Goal: Check status: Check status

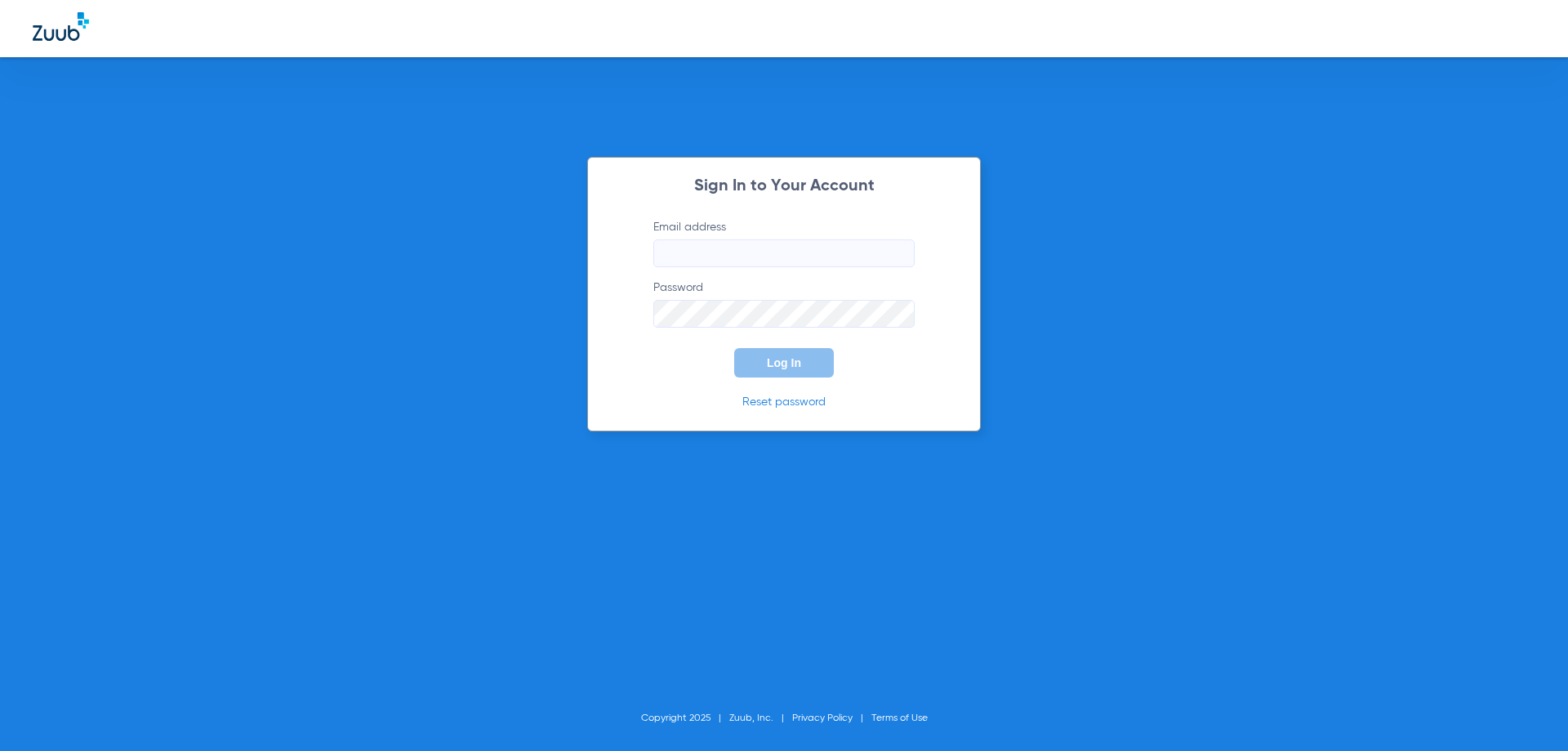
type input "[EMAIL_ADDRESS][DOMAIN_NAME]"
click at [767, 357] on span "Log In" at bounding box center [784, 363] width 34 height 13
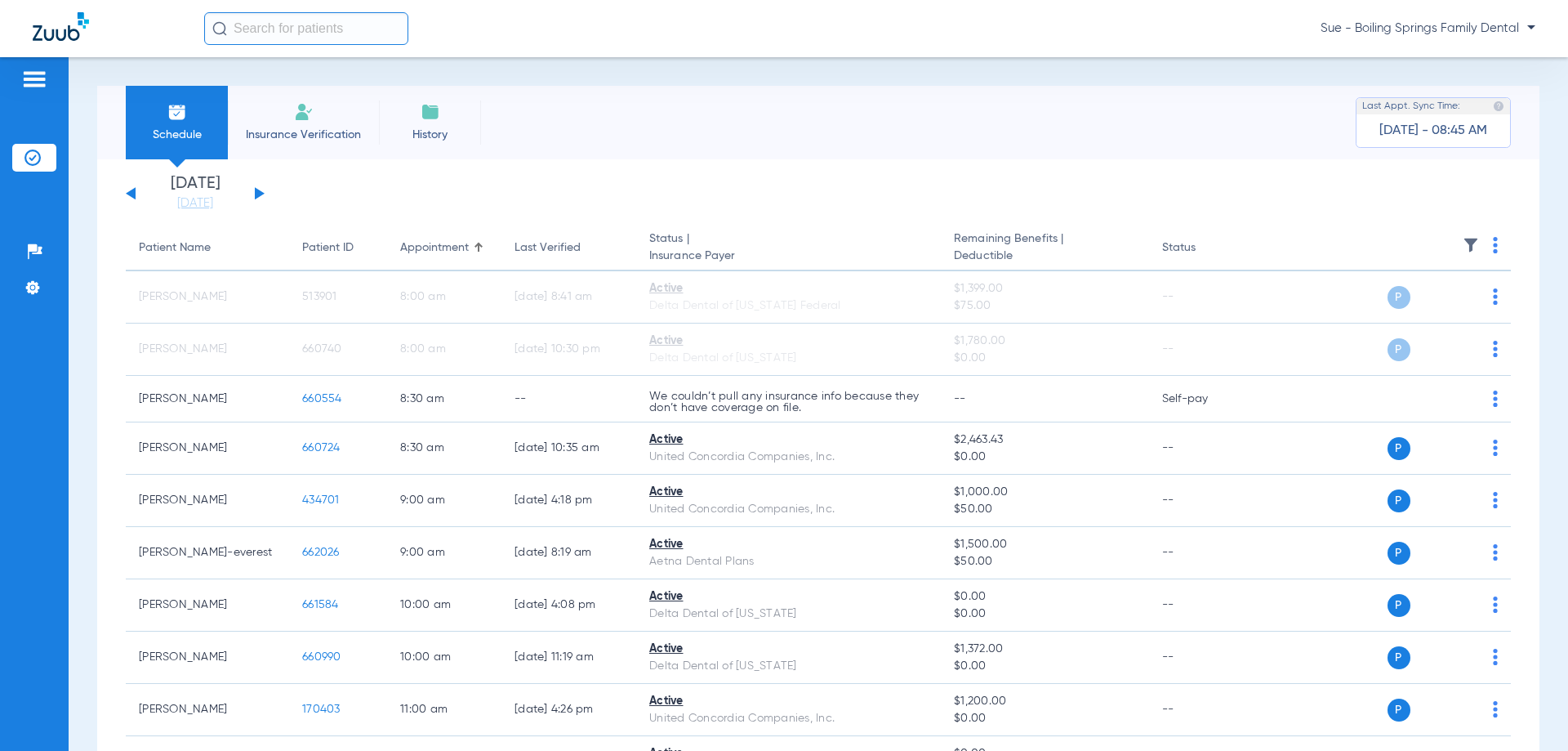
click at [262, 188] on div "[DATE] [DATE] [DATE] [DATE] [DATE] [DATE] [DATE] [DATE] [DATE] [DATE] [DATE] [D…" at bounding box center [195, 194] width 139 height 36
click at [256, 195] on button at bounding box center [259, 193] width 10 height 13
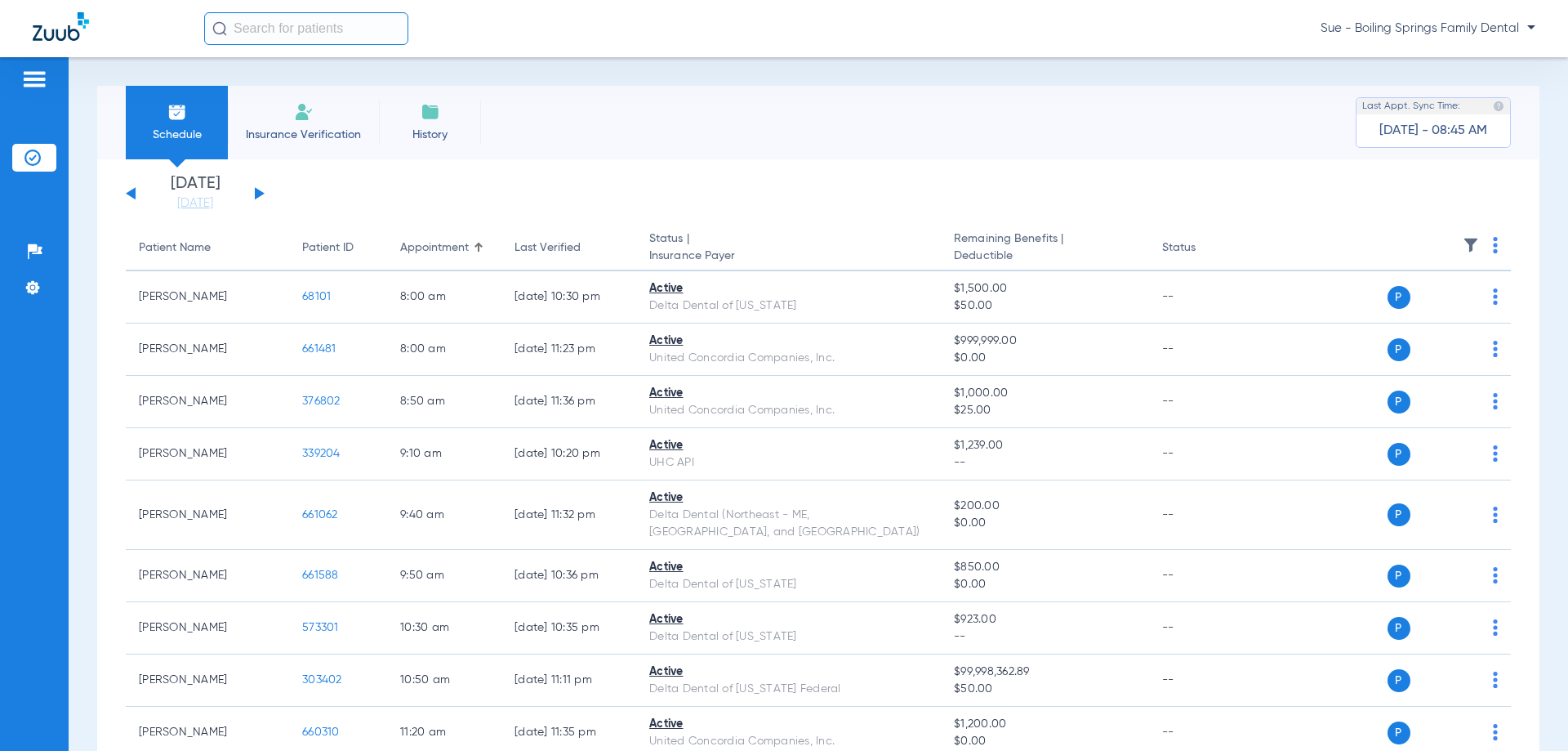
click at [257, 190] on button at bounding box center [259, 193] width 10 height 13
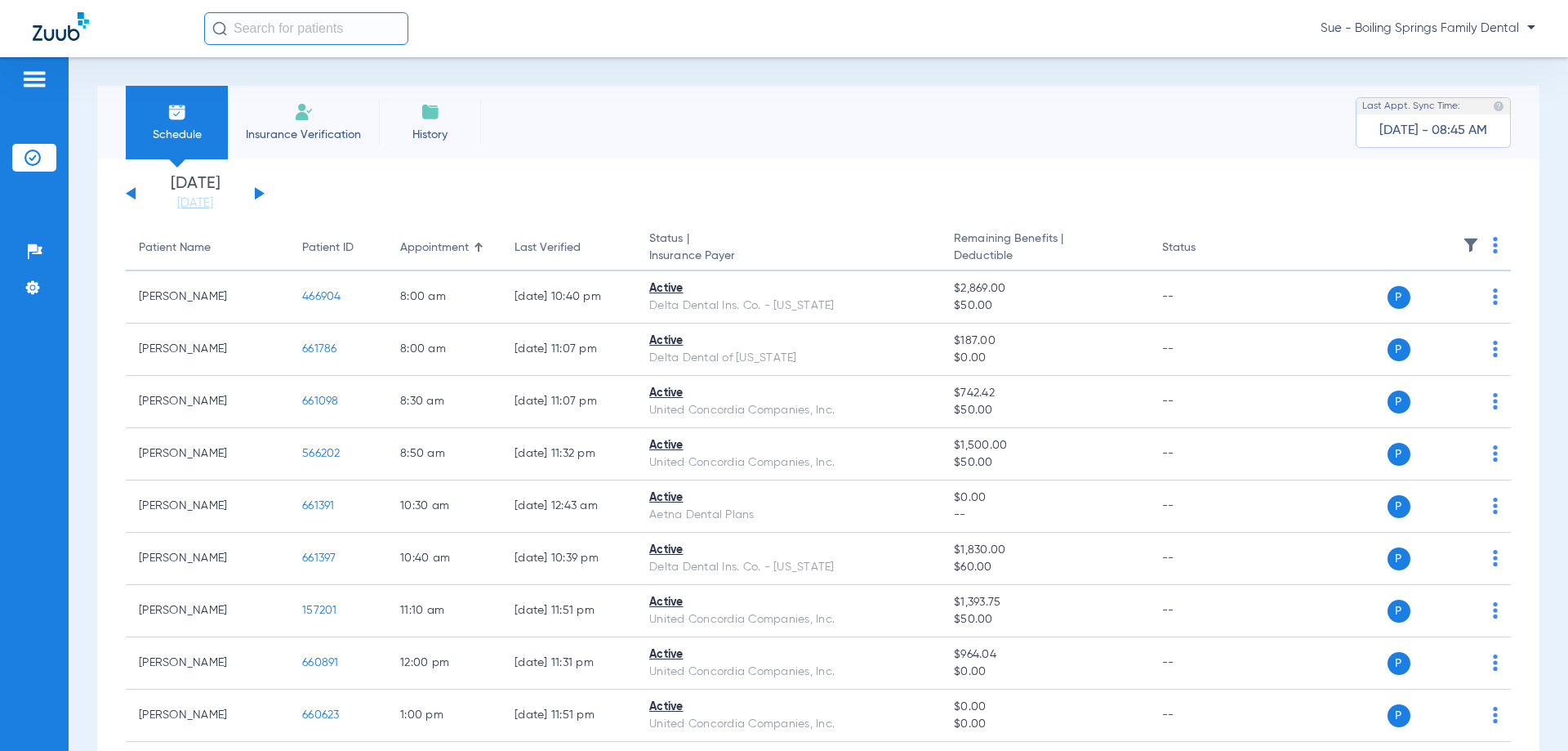
click at [257, 190] on button at bounding box center [259, 193] width 10 height 13
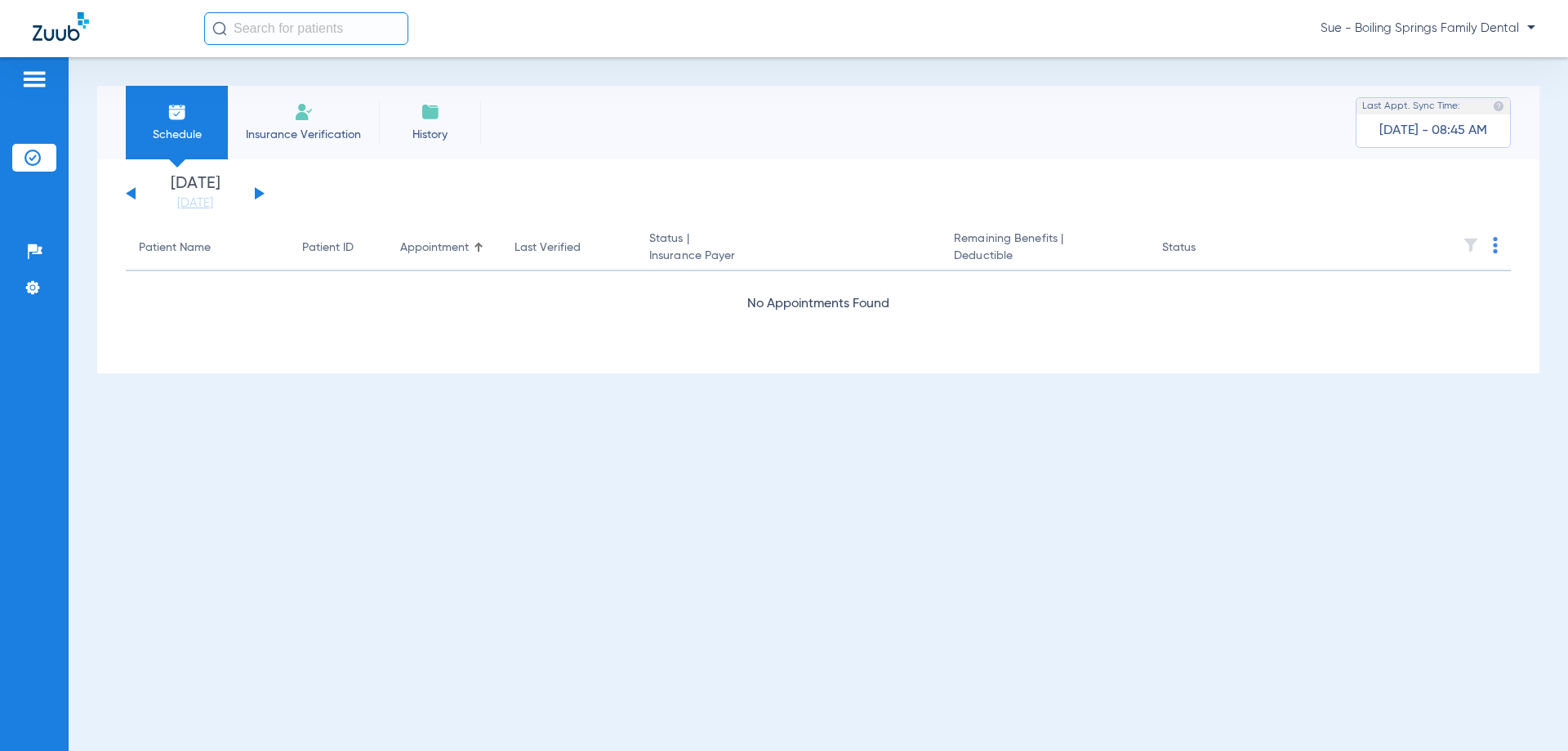
click at [257, 190] on button at bounding box center [259, 193] width 10 height 13
click at [257, 192] on button at bounding box center [259, 193] width 10 height 13
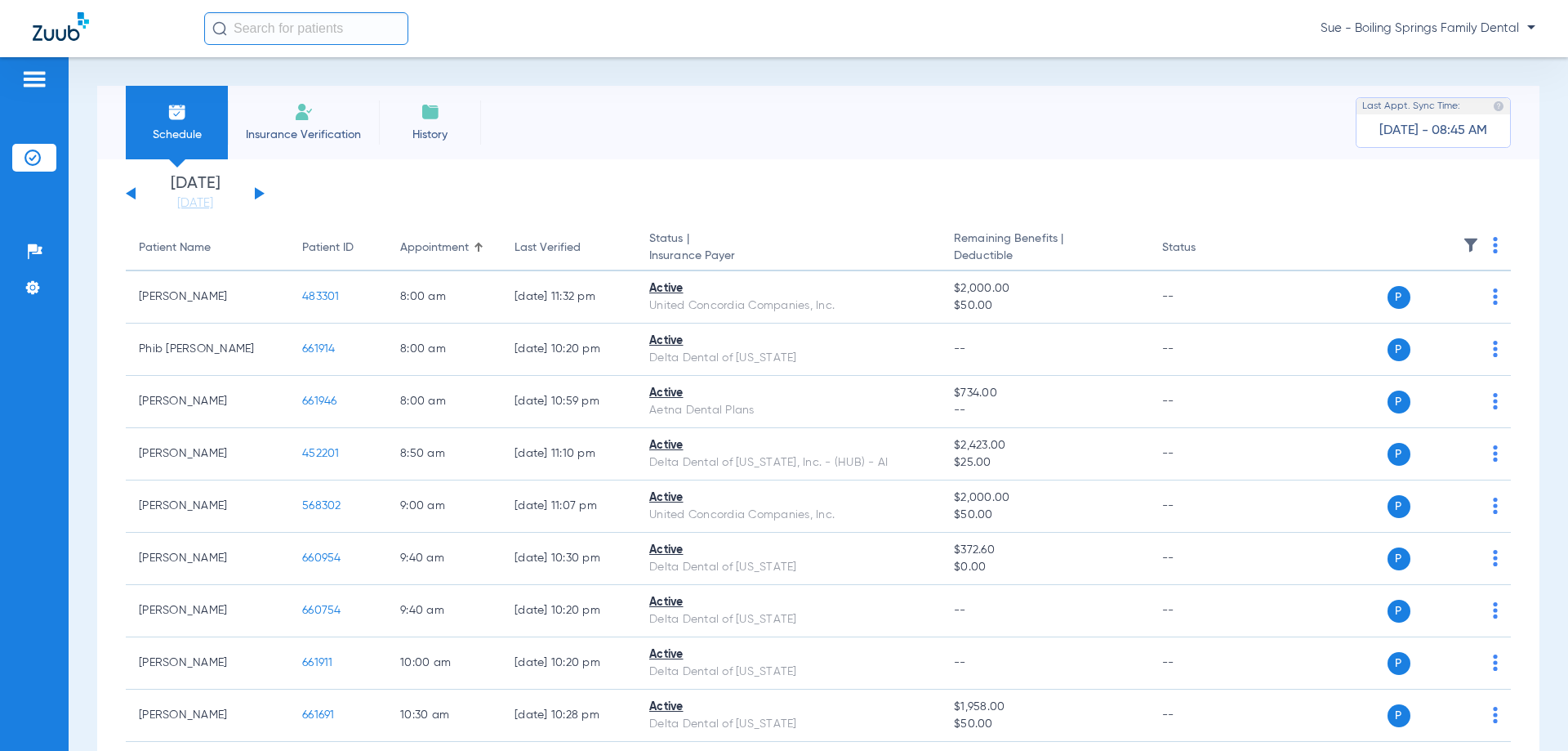
click at [263, 192] on div "[DATE] [DATE] [DATE] [DATE] [DATE] [DATE] [DATE] [DATE] [DATE] [DATE] [DATE] [D…" at bounding box center [195, 194] width 139 height 36
click at [254, 193] on button at bounding box center [259, 193] width 10 height 13
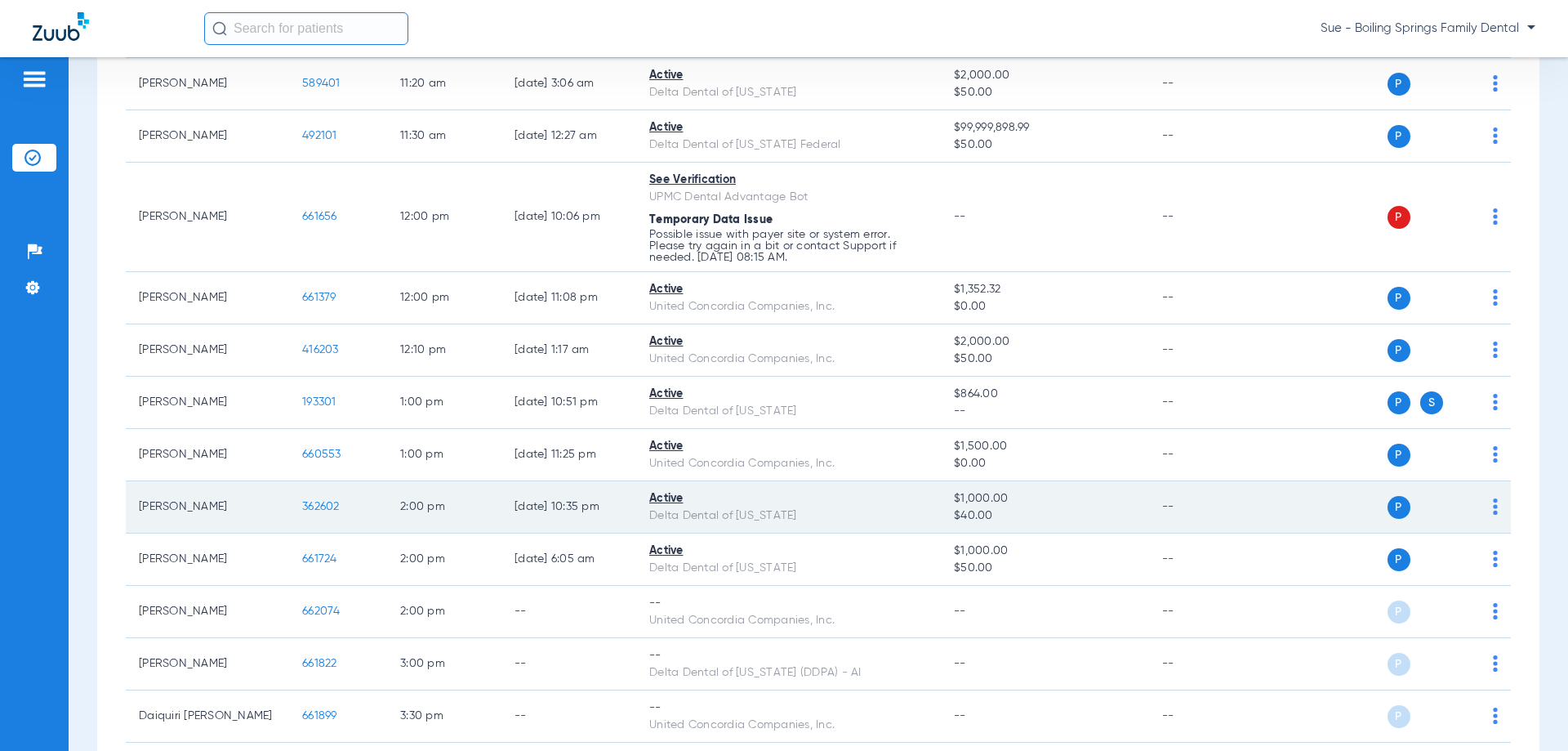
scroll to position [1129, 0]
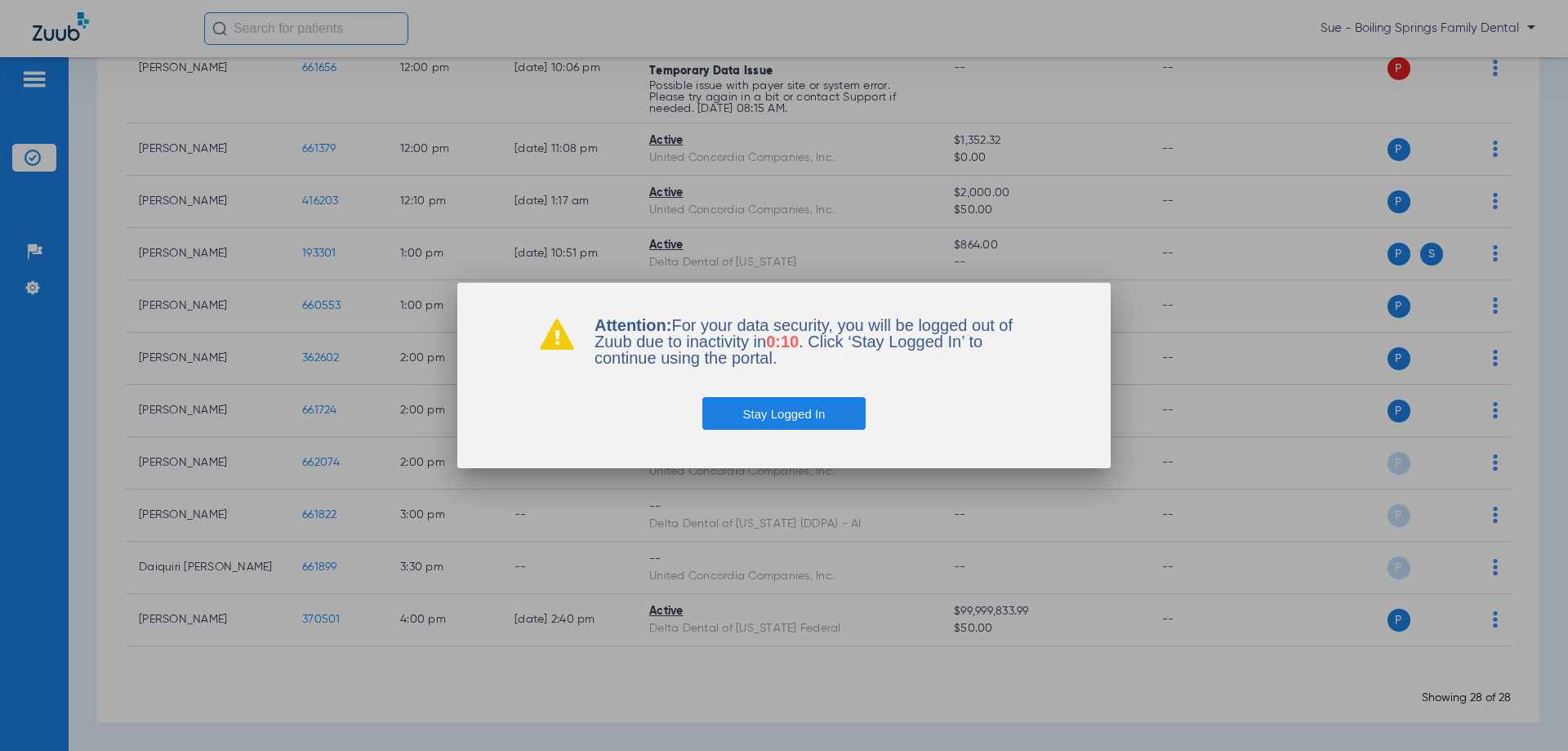
click at [791, 422] on button "Stay Logged In" at bounding box center [784, 413] width 164 height 32
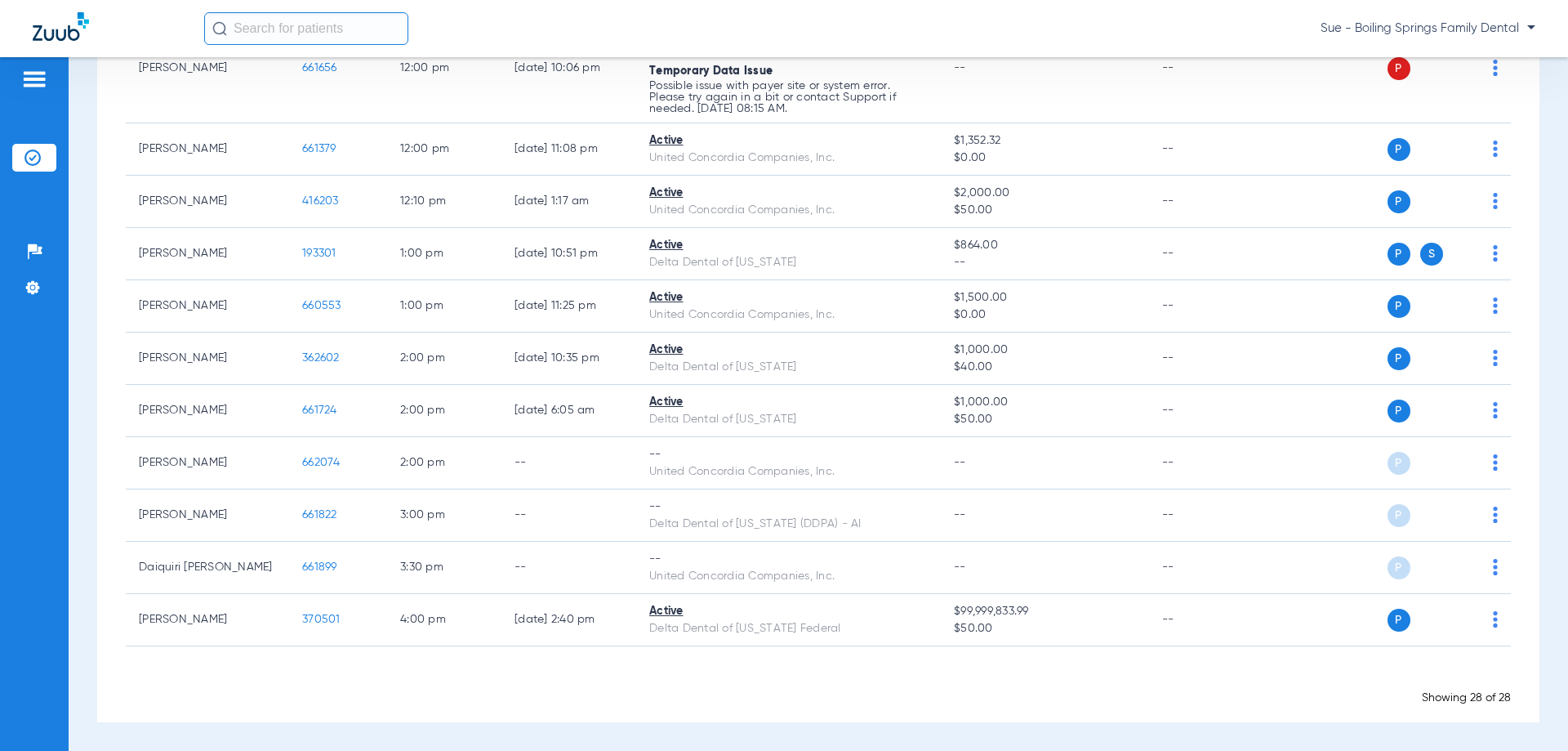
scroll to position [0, 0]
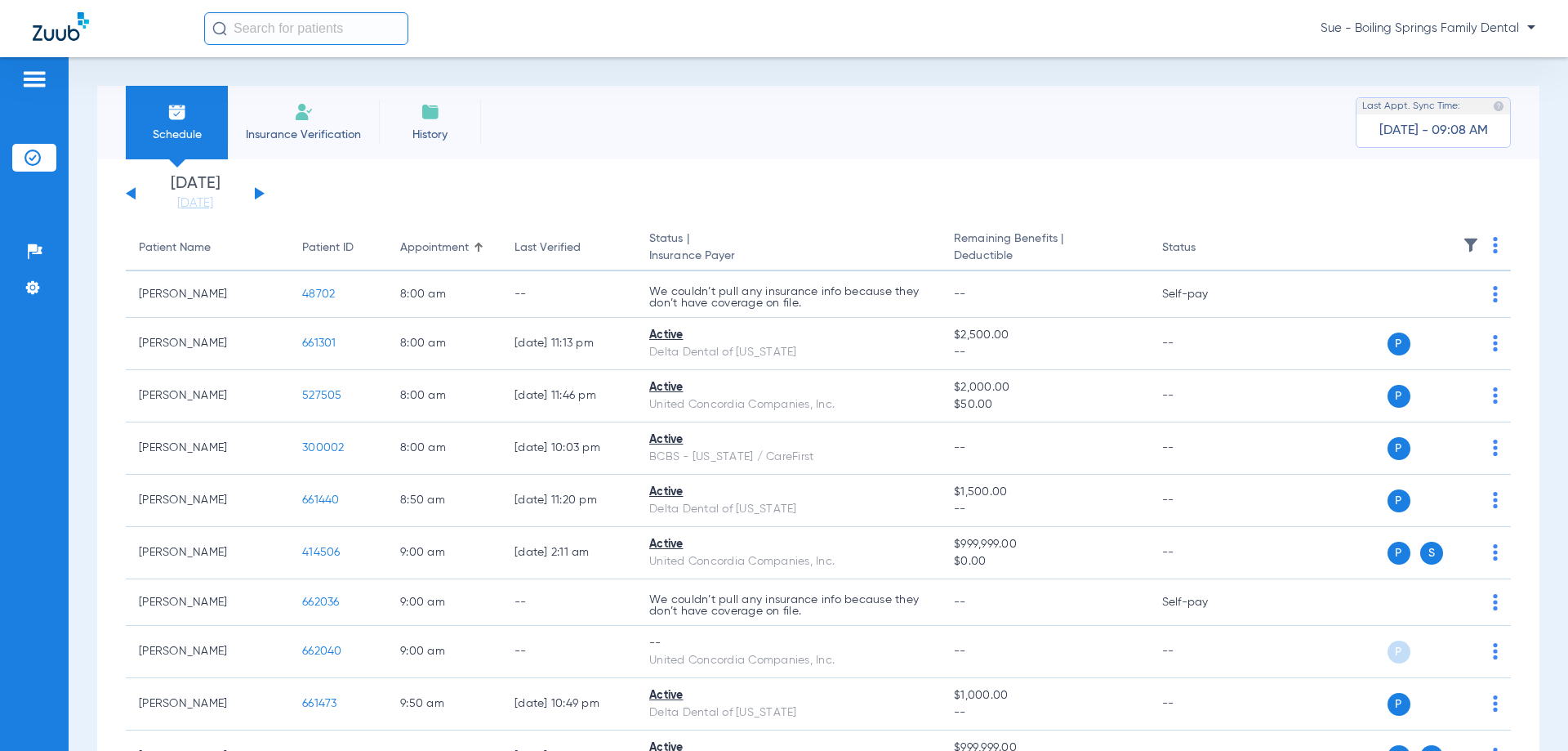
click at [256, 195] on button at bounding box center [259, 193] width 10 height 13
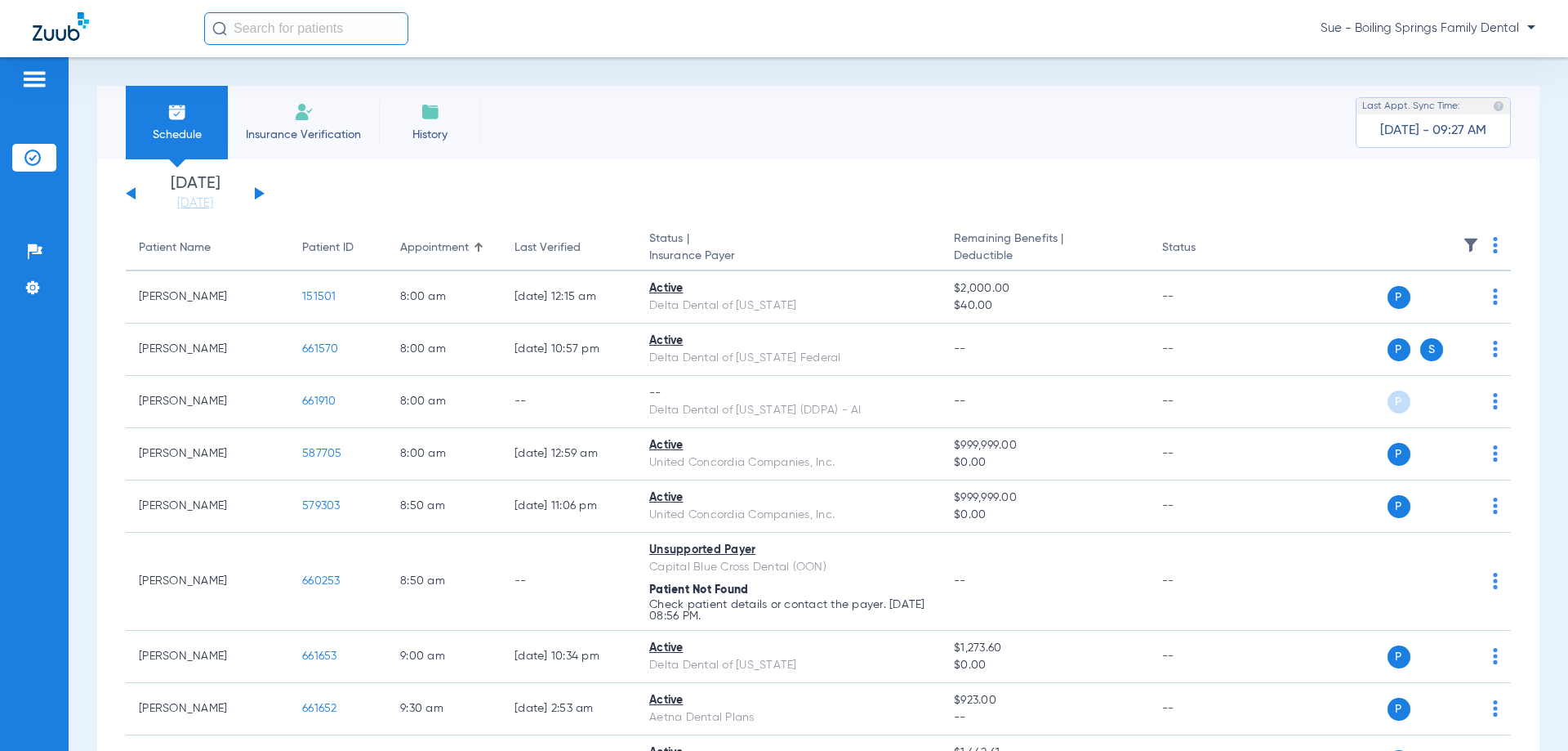
click at [260, 195] on button at bounding box center [259, 193] width 10 height 13
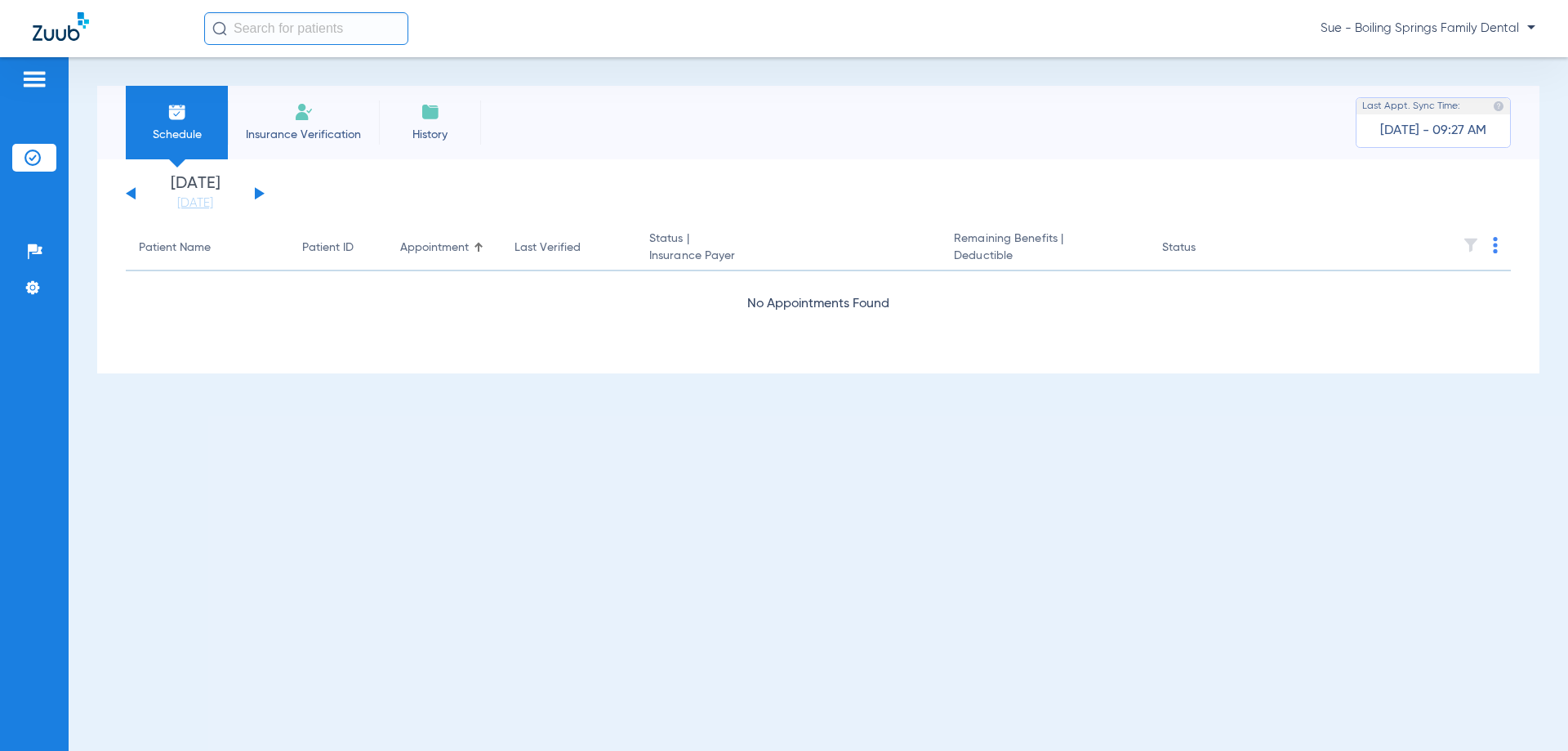
click at [262, 192] on button at bounding box center [259, 193] width 10 height 13
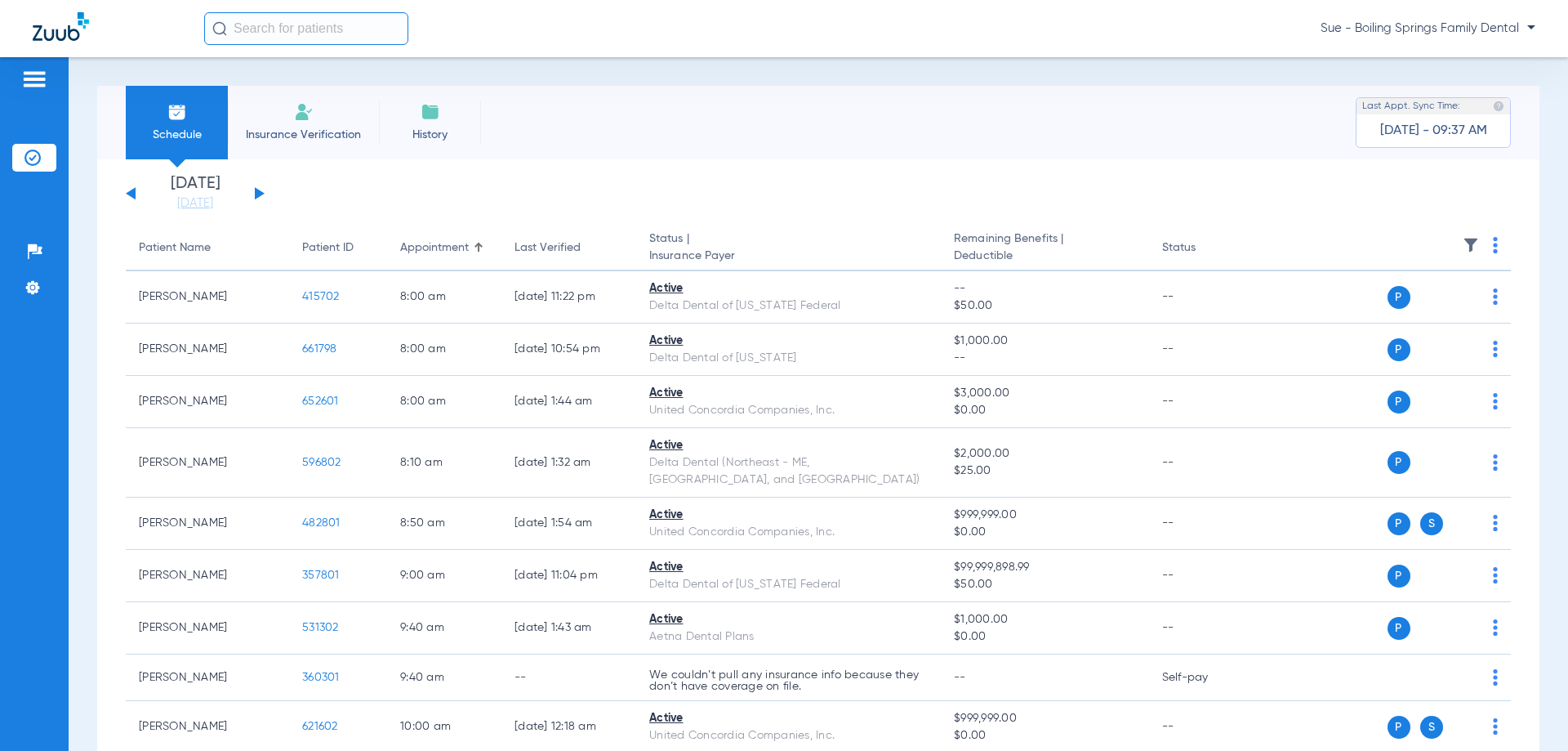
click at [257, 187] on div "[DATE] [DATE] [DATE] [DATE] [DATE] [DATE] [DATE] [DATE] [DATE] [DATE] [DATE] [D…" at bounding box center [195, 194] width 139 height 36
click at [257, 193] on button at bounding box center [259, 193] width 10 height 13
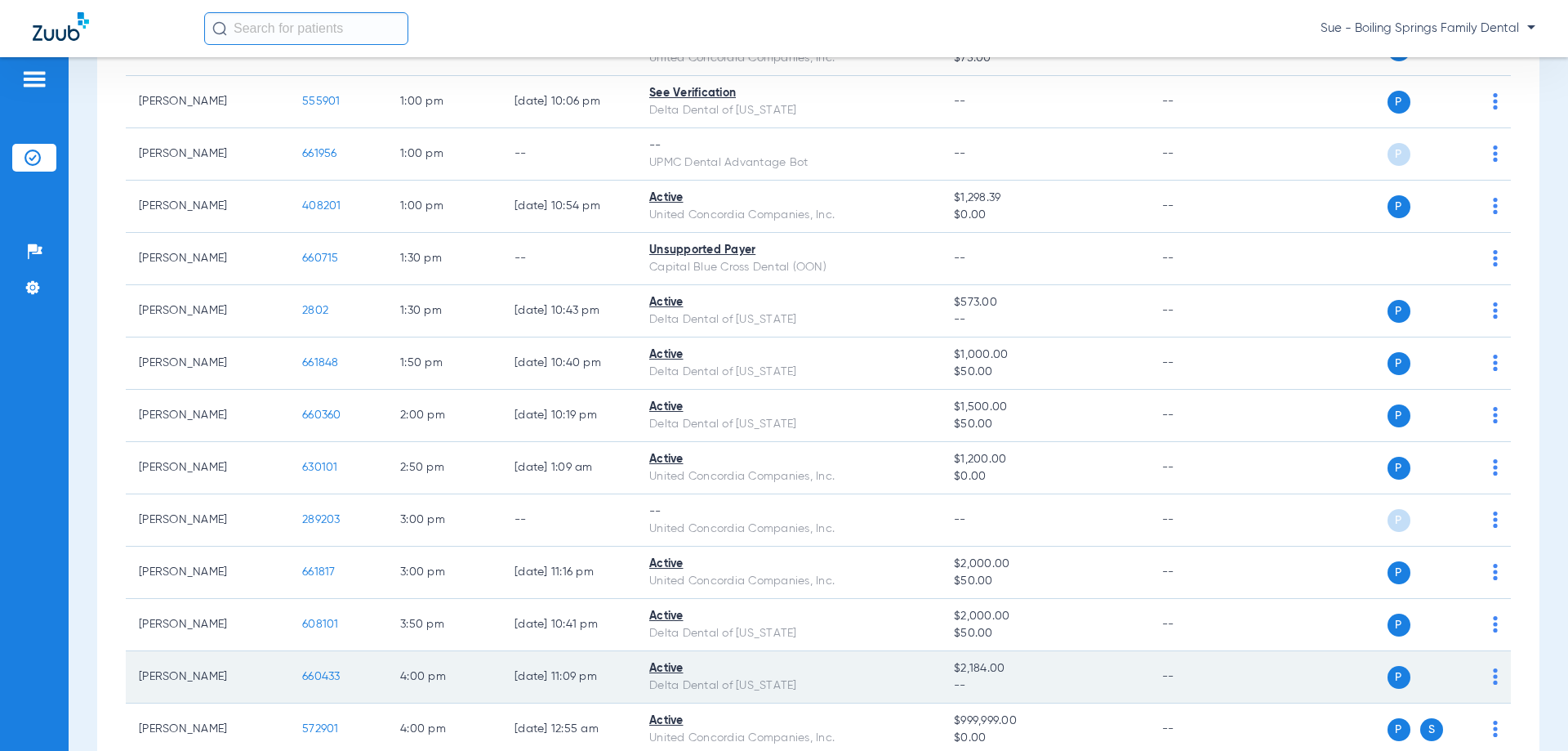
scroll to position [1025, 0]
